Goal: Register for event/course

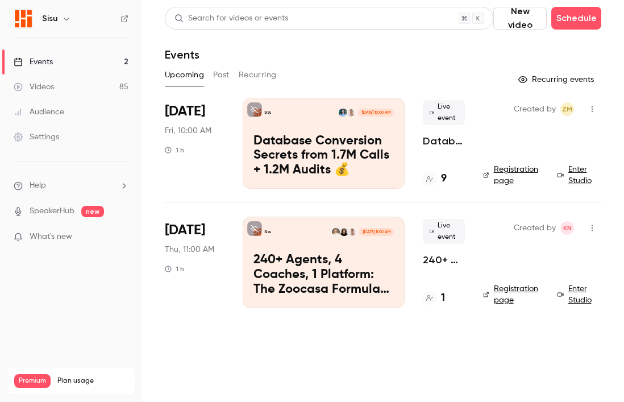
click at [594, 234] on button "button" at bounding box center [592, 228] width 18 height 18
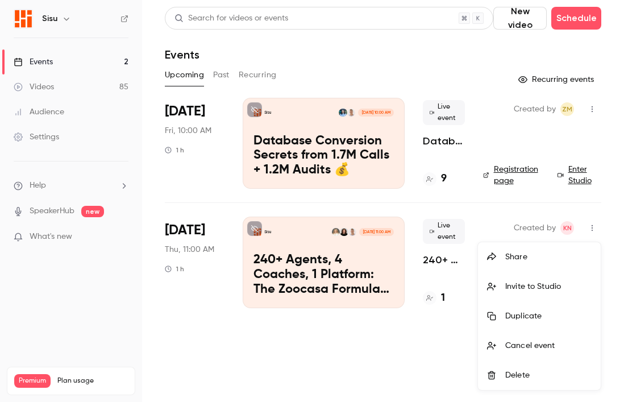
click at [380, 325] on div at bounding box center [312, 201] width 624 height 402
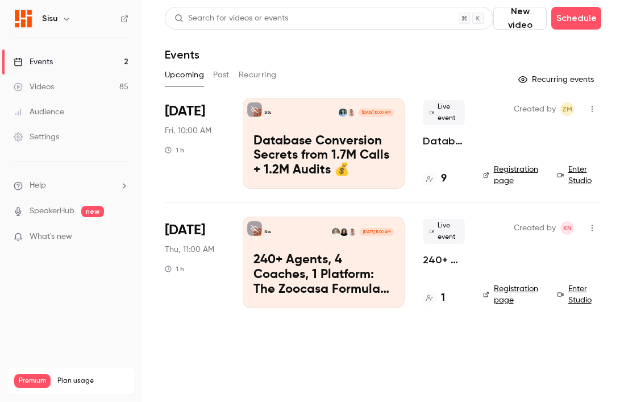
click at [198, 231] on span "[DATE]" at bounding box center [185, 230] width 40 height 18
click at [275, 262] on p "240+ Agents, 4 Coaches, 1 Platform: The Zoocasa Formula for Scalable Real Estat…" at bounding box center [324, 275] width 140 height 44
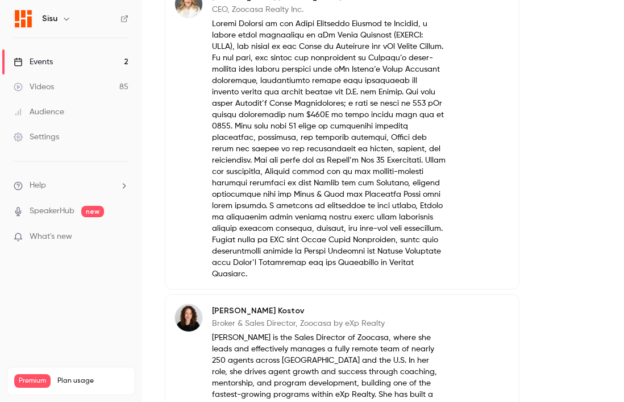
scroll to position [1073, 0]
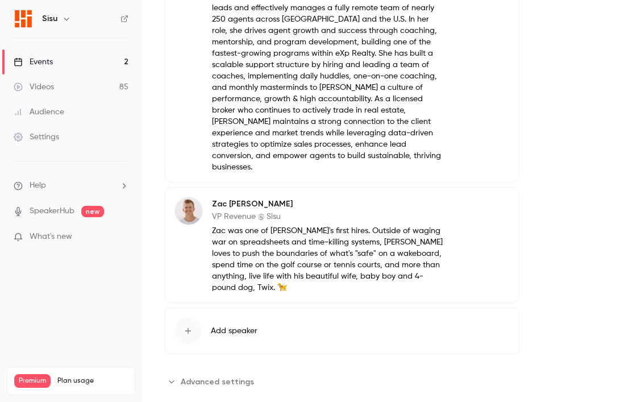
click at [198, 376] on span "Advanced settings" at bounding box center [217, 382] width 73 height 12
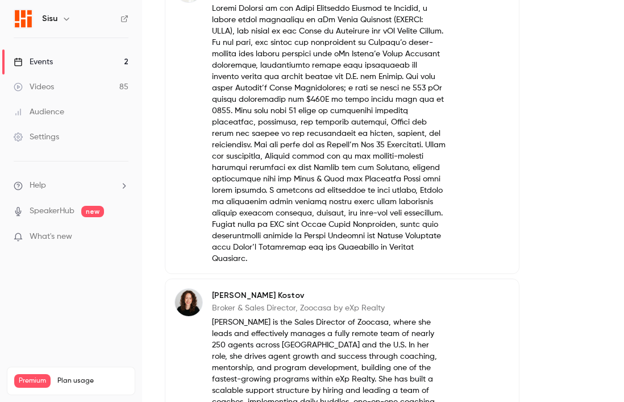
scroll to position [1200, 0]
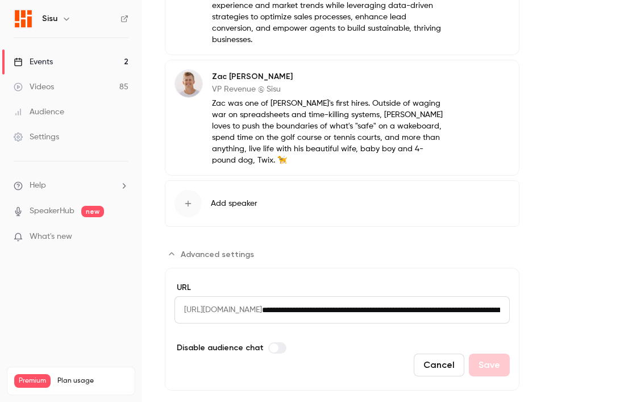
click at [440, 354] on button "Cancel" at bounding box center [439, 365] width 51 height 23
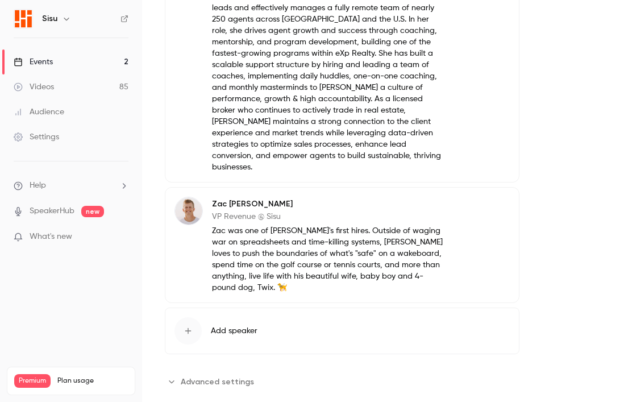
click at [45, 60] on div "Events" at bounding box center [33, 61] width 39 height 11
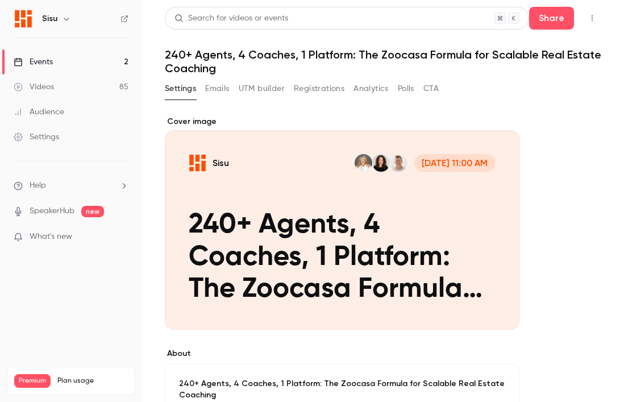
click at [45, 60] on div "Events" at bounding box center [33, 61] width 39 height 11
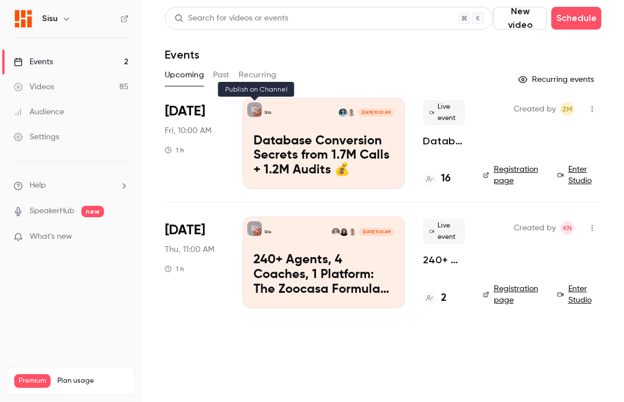
click at [253, 109] on icon at bounding box center [254, 109] width 7 height 7
click at [256, 225] on icon at bounding box center [254, 228] width 7 height 7
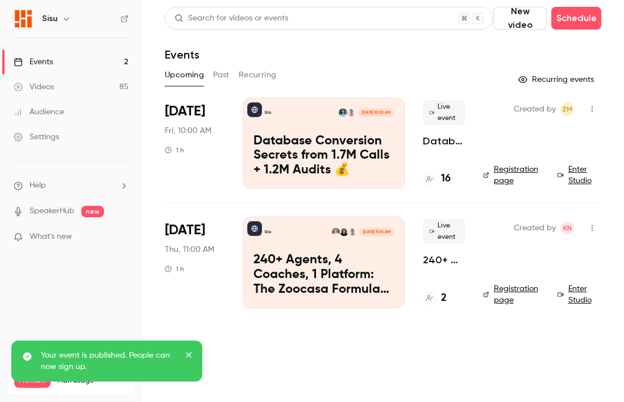
click at [268, 147] on p "Database Conversion Secrets from 1.7M Calls + 1.2M Audits 💰" at bounding box center [324, 156] width 140 height 44
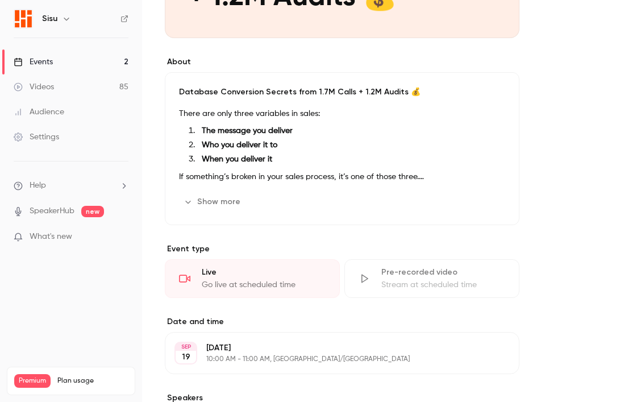
scroll to position [291, 0]
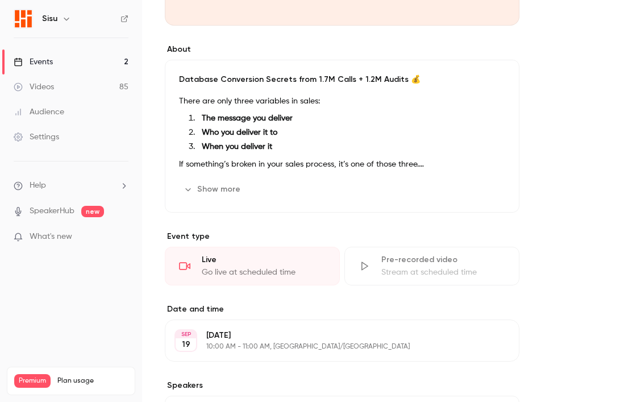
click at [216, 189] on button "Show more" at bounding box center [213, 189] width 68 height 18
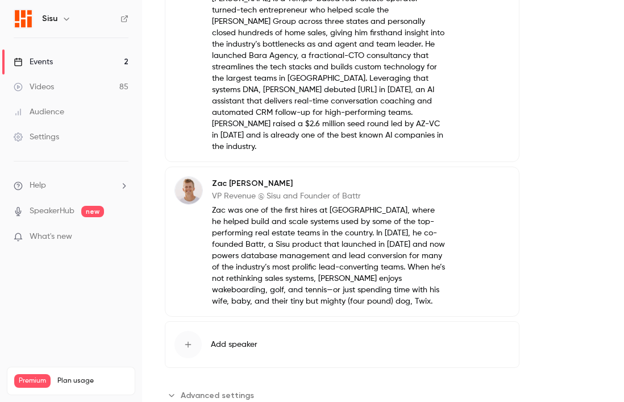
scroll to position [957, 0]
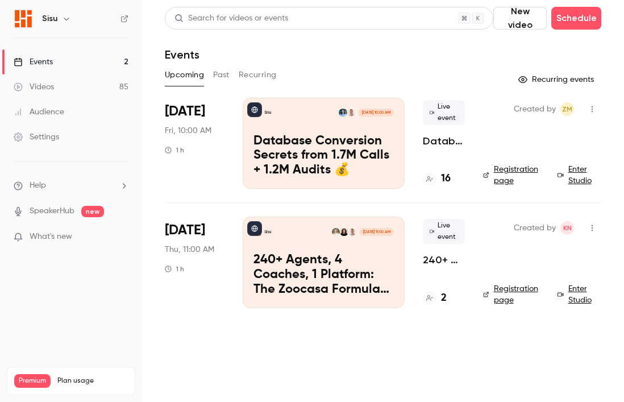
click at [524, 290] on link "Registration page" at bounding box center [513, 294] width 61 height 23
